Goal: Information Seeking & Learning: Find specific page/section

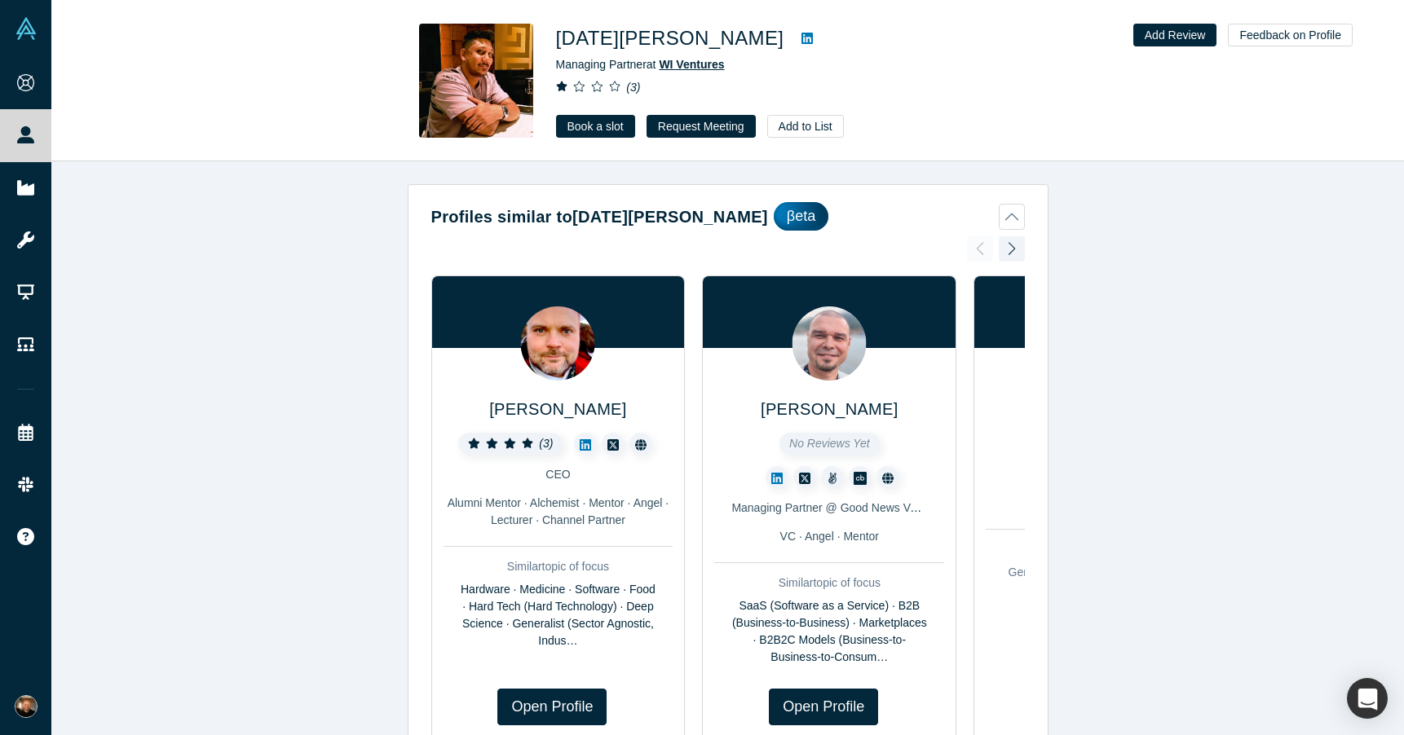
click at [692, 64] on span "WI Ventures" at bounding box center [691, 64] width 65 height 13
click at [801, 40] on icon at bounding box center [806, 38] width 11 height 11
